Goal: Find specific page/section: Find specific page/section

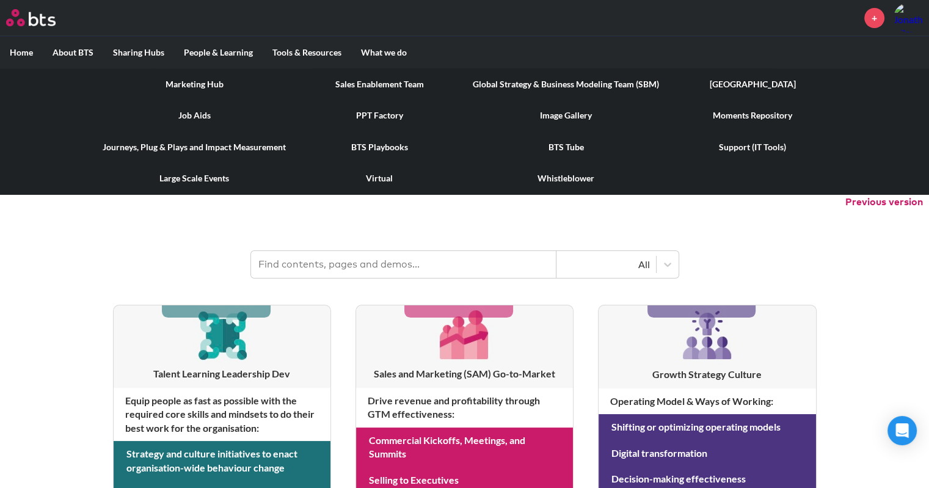
click at [556, 119] on link "Image Gallery" at bounding box center [566, 116] width 206 height 32
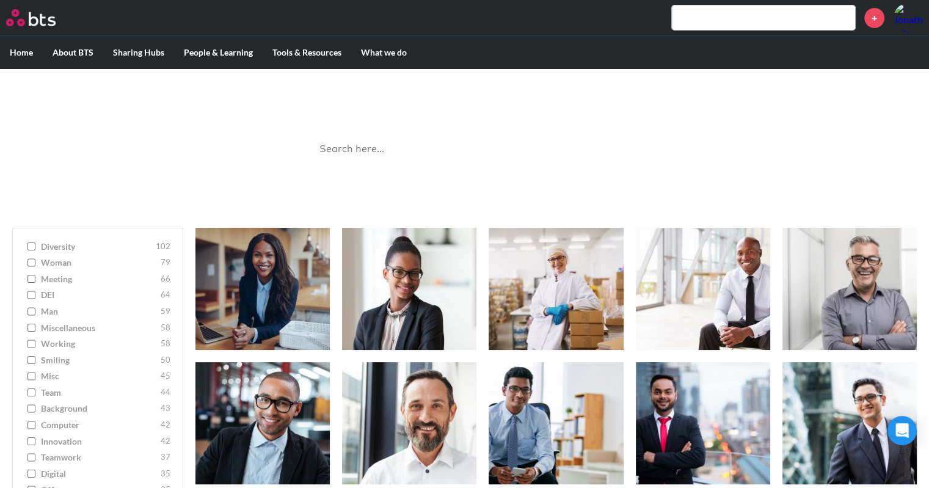
click at [422, 140] on input "search" at bounding box center [464, 149] width 305 height 32
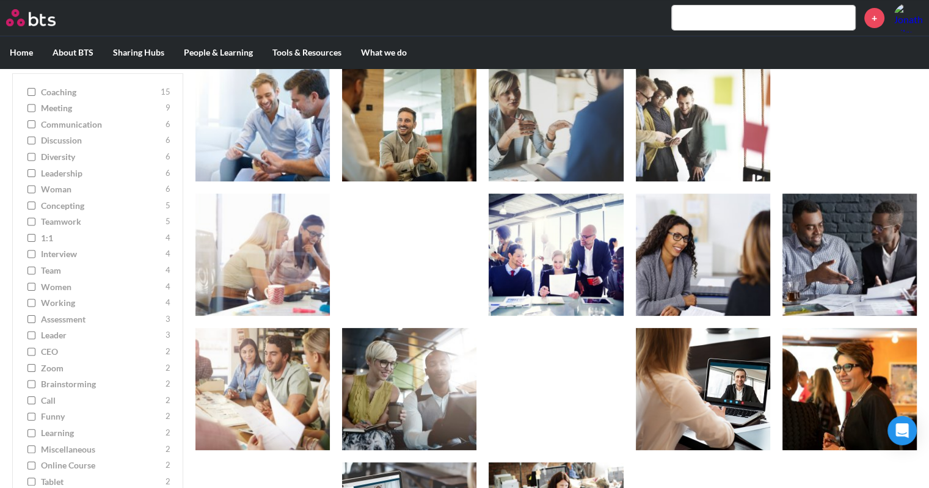
scroll to position [46, 0]
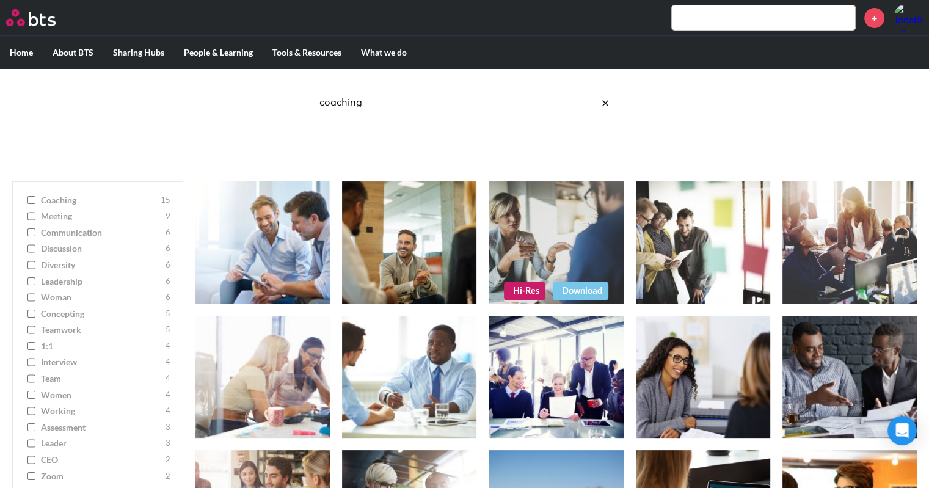
type input "coaching"
click at [520, 286] on link "Hi-Res" at bounding box center [525, 291] width 42 height 18
